Goal: Information Seeking & Learning: Learn about a topic

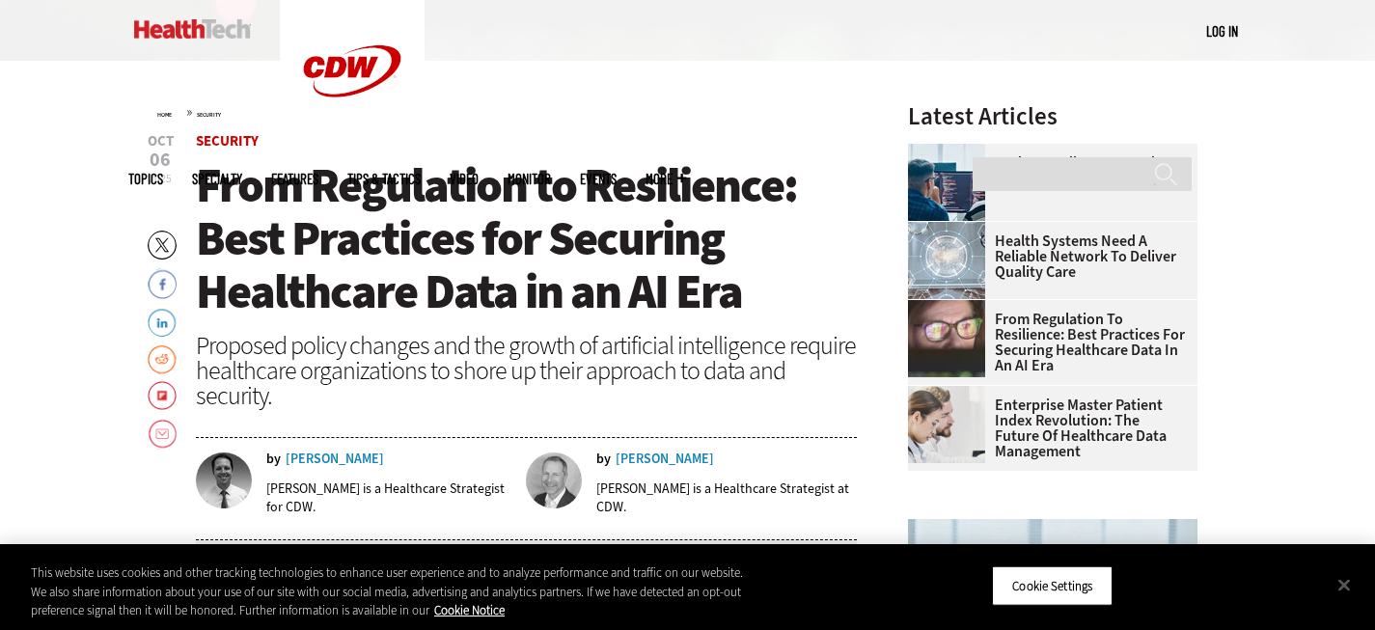
scroll to position [600, 0]
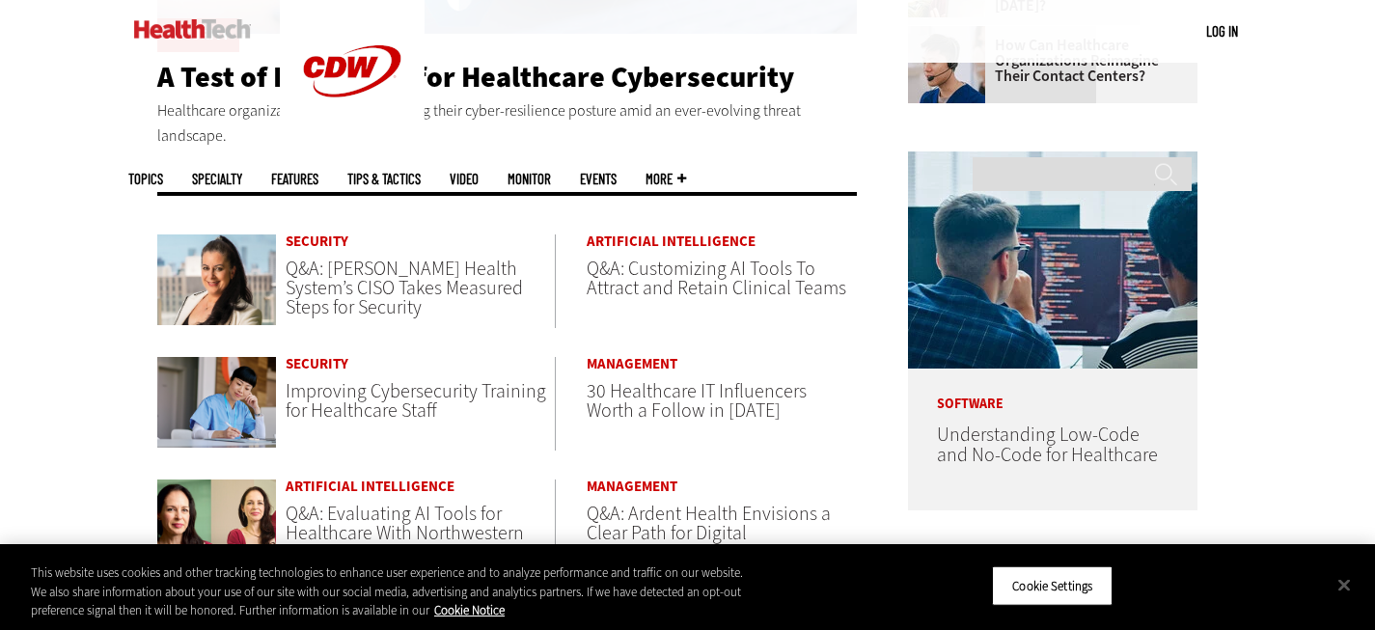
scroll to position [784, 0]
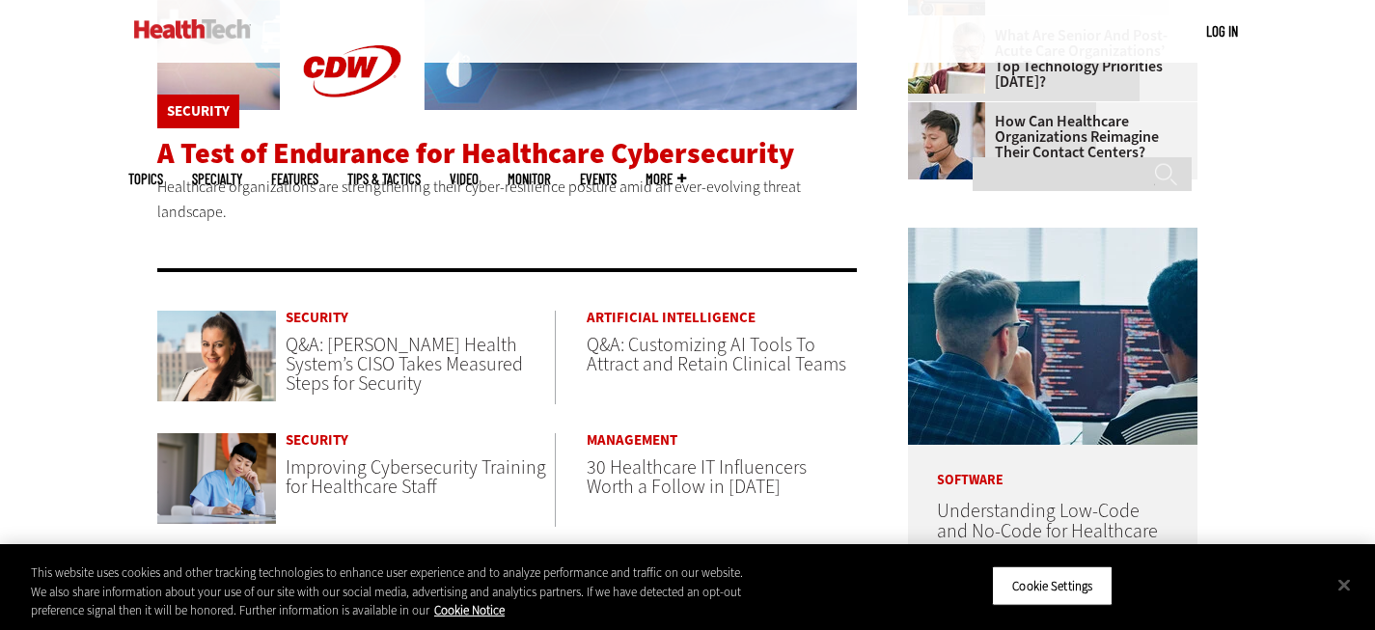
click at [615, 144] on span "A Test of Endurance for Healthcare Cybersecurity" at bounding box center [475, 153] width 637 height 39
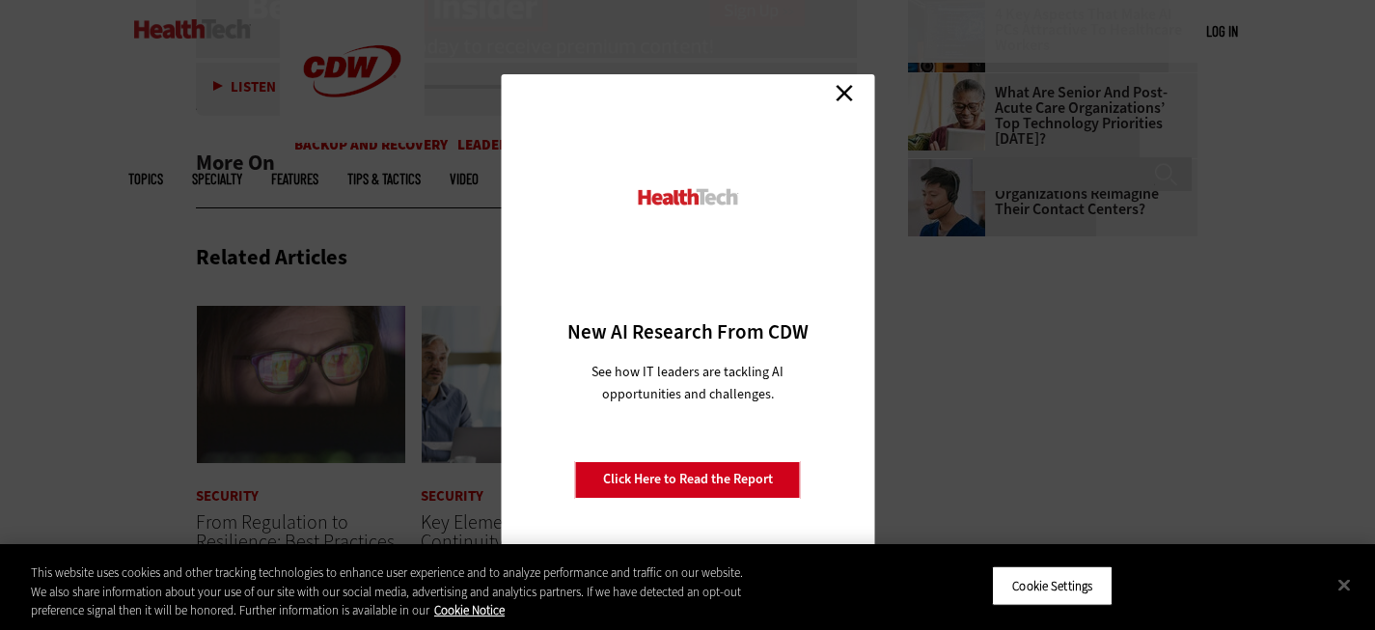
scroll to position [2876, 0]
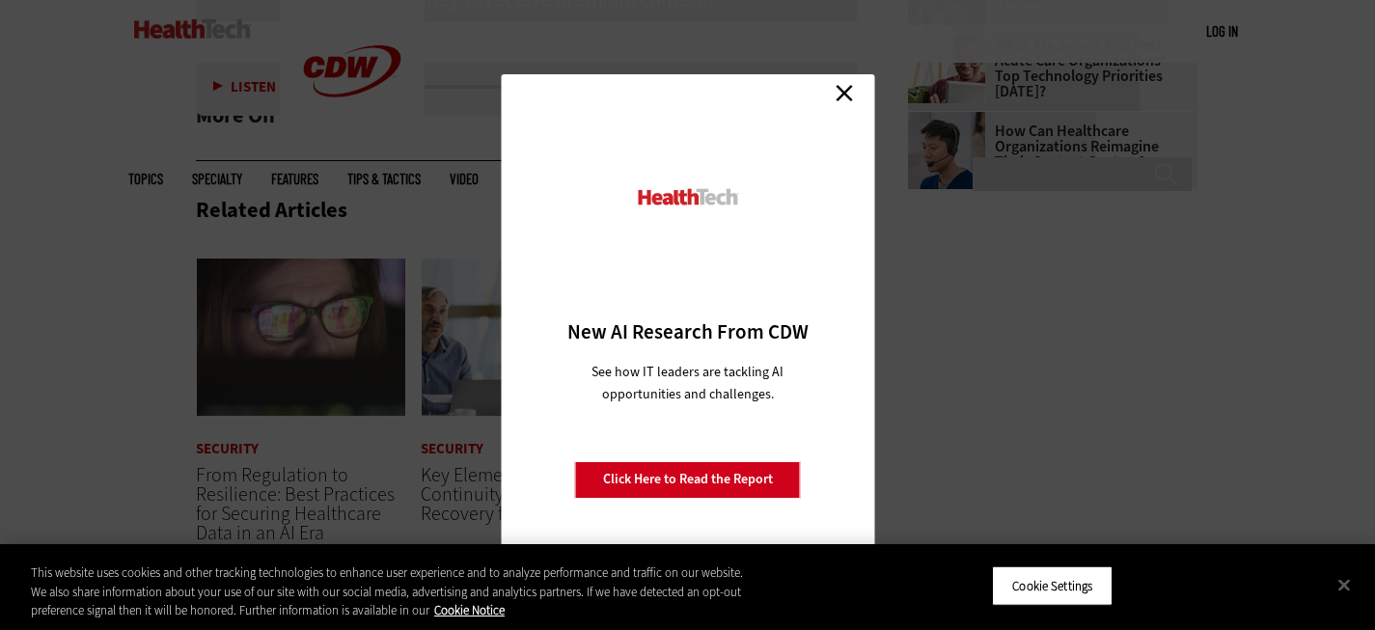
click at [844, 91] on link "Close" at bounding box center [844, 93] width 29 height 29
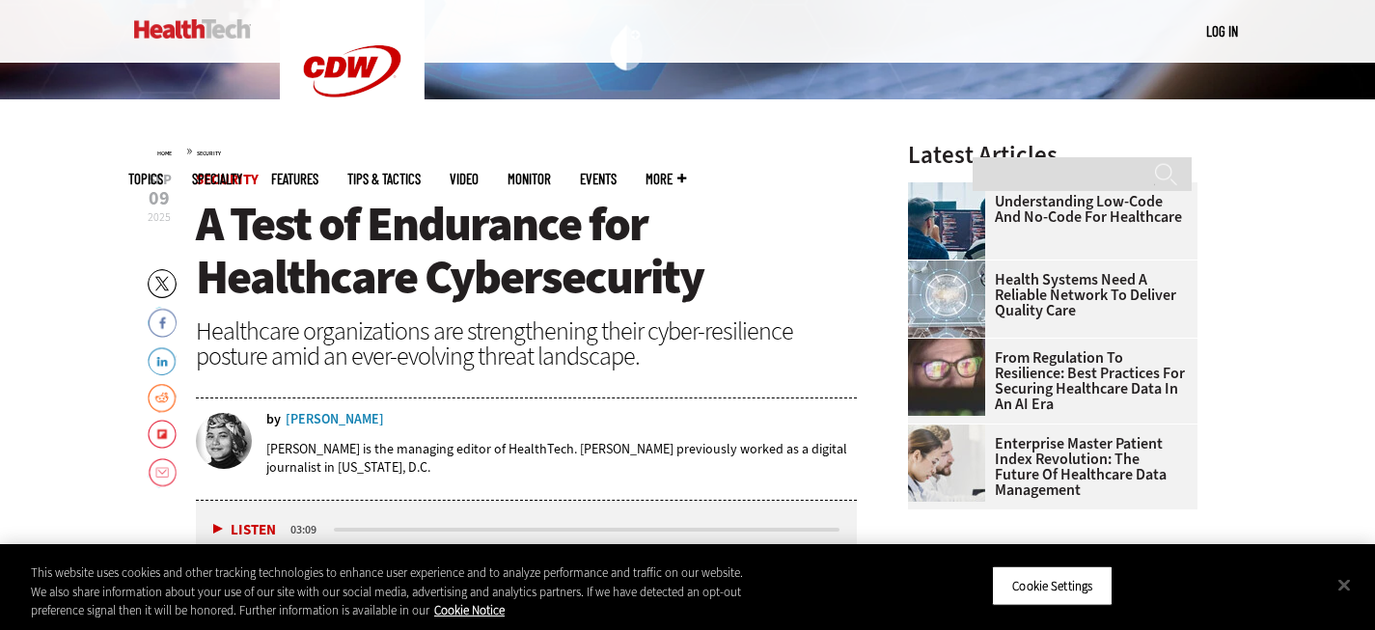
scroll to position [551, 0]
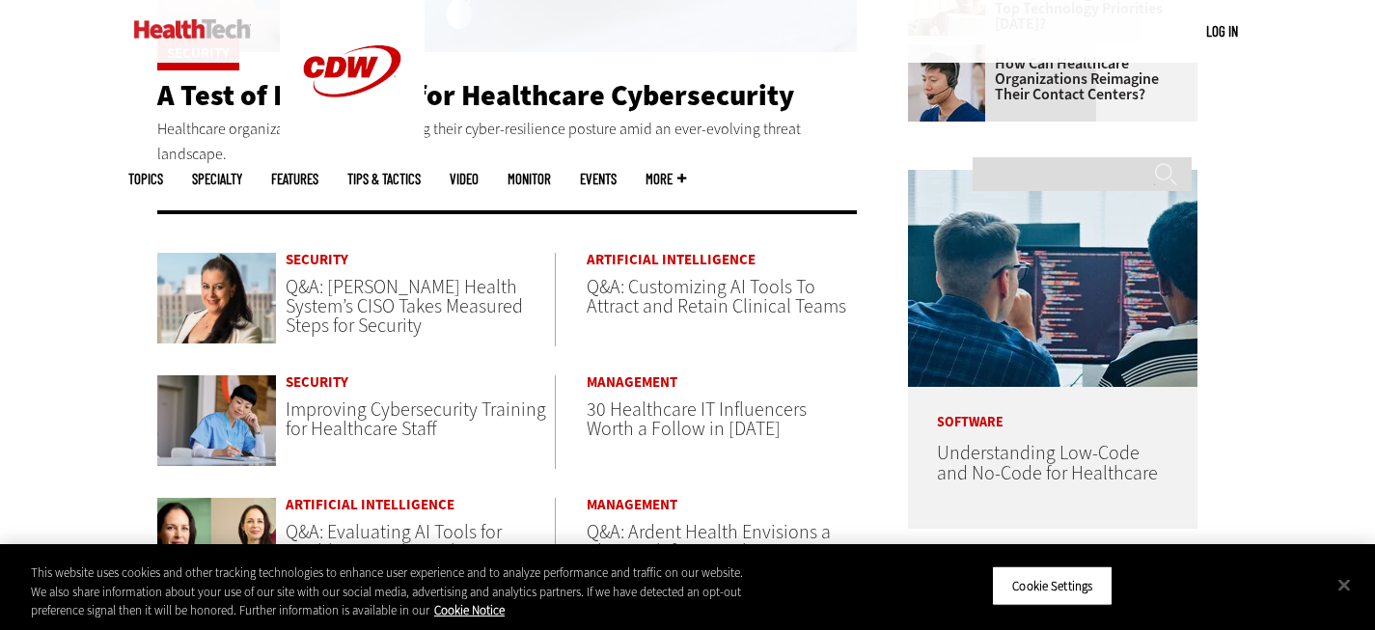
scroll to position [917, 0]
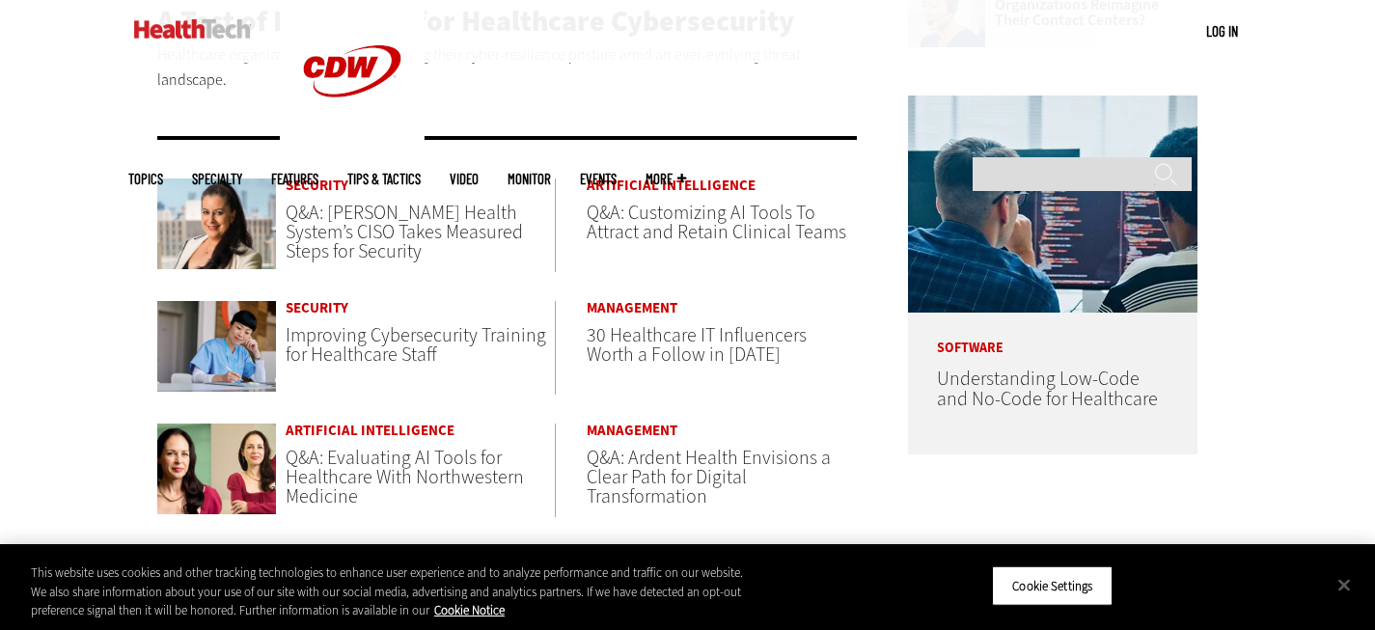
click at [400, 336] on span "Improving Cybersecurity Training for Healthcare Staff" at bounding box center [416, 344] width 261 height 45
